Goal: Task Accomplishment & Management: Use online tool/utility

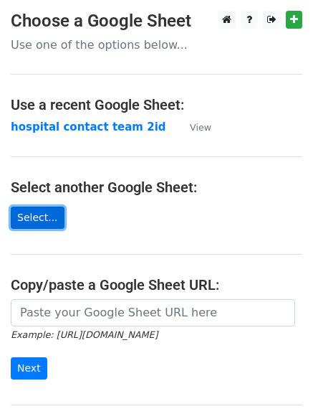
click at [50, 217] on link "Select..." at bounding box center [38, 217] width 54 height 22
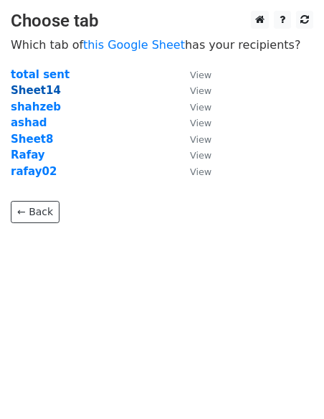
click at [17, 85] on strong "Sheet14" at bounding box center [36, 90] width 50 height 13
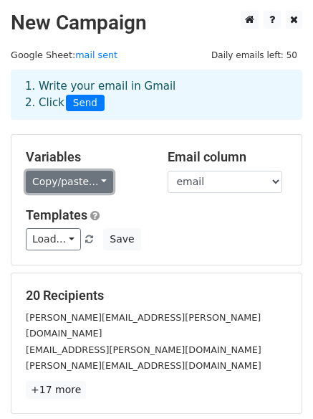
click at [94, 181] on link "Copy/paste..." at bounding box center [69, 182] width 87 height 22
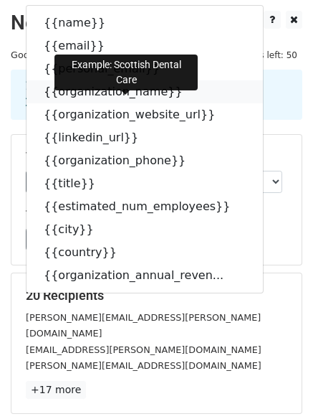
click at [186, 92] on icon at bounding box center [191, 90] width 11 height 11
